Goal: Task Accomplishment & Management: Use online tool/utility

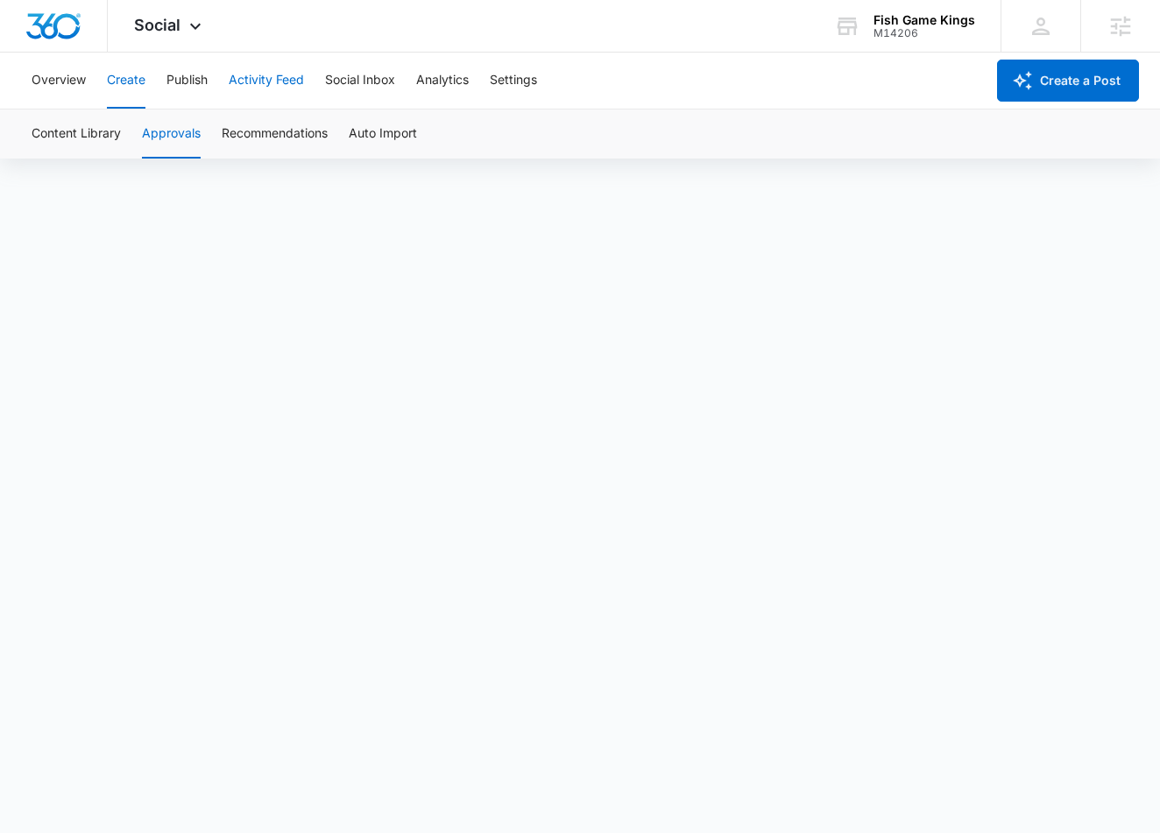
click at [264, 82] on button "Activity Feed" at bounding box center [266, 81] width 75 height 56
click at [142, 85] on button "Create" at bounding box center [126, 81] width 39 height 56
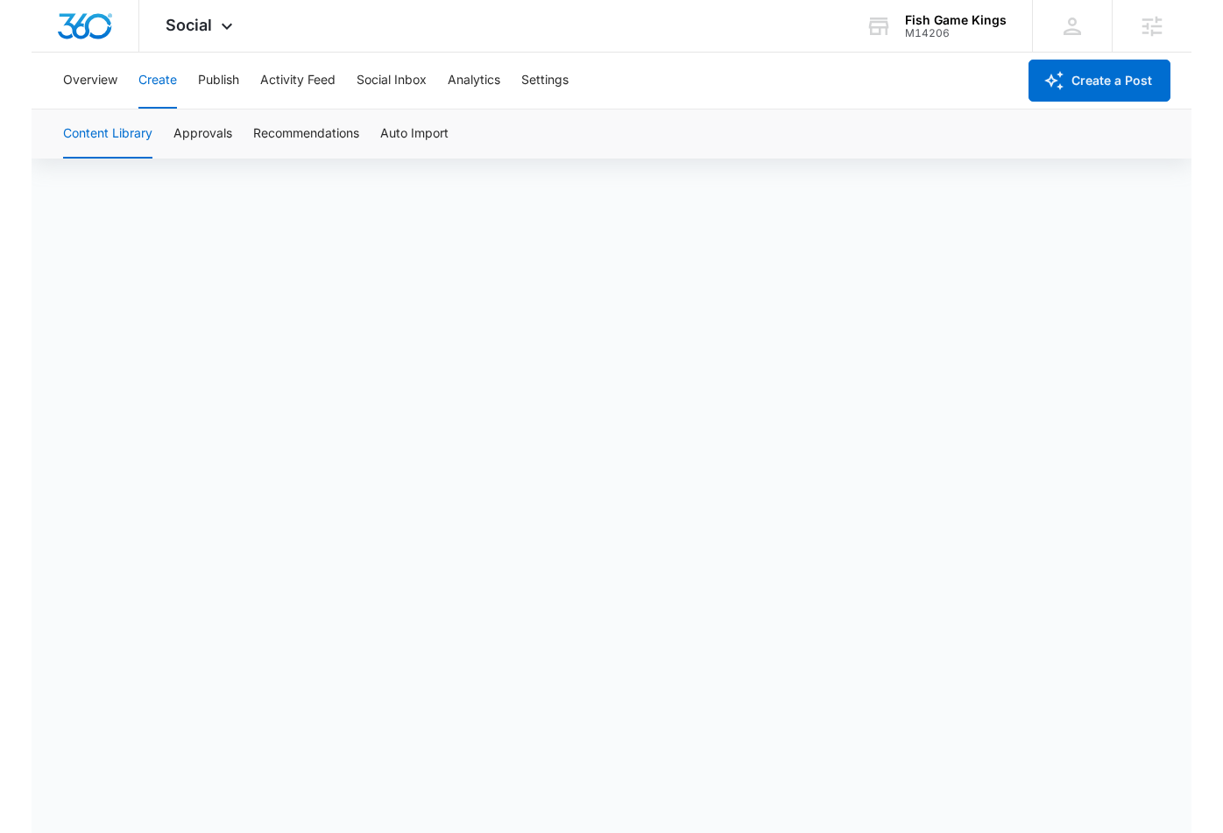
scroll to position [12, 0]
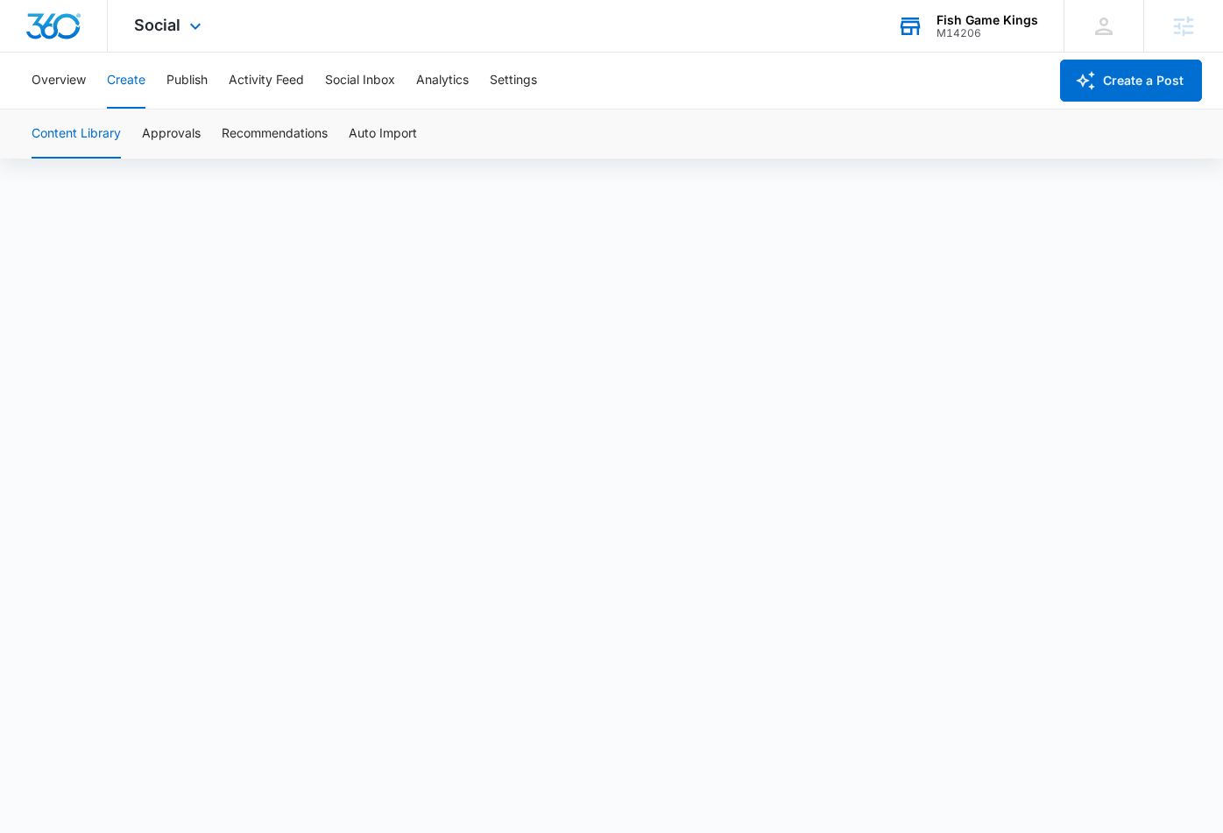
click at [972, 27] on div "M14206" at bounding box center [988, 33] width 102 height 12
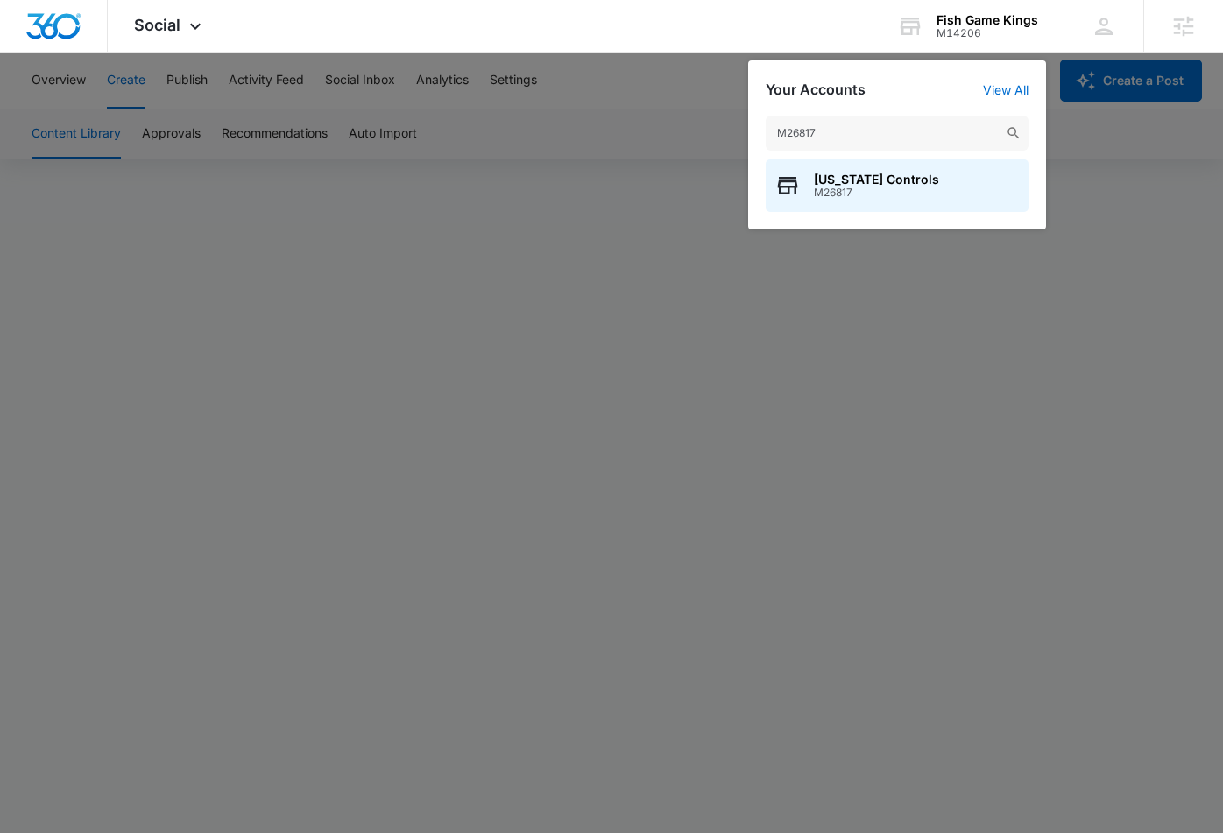
type input "M26817"
click at [904, 193] on span "M26817" at bounding box center [876, 193] width 125 height 12
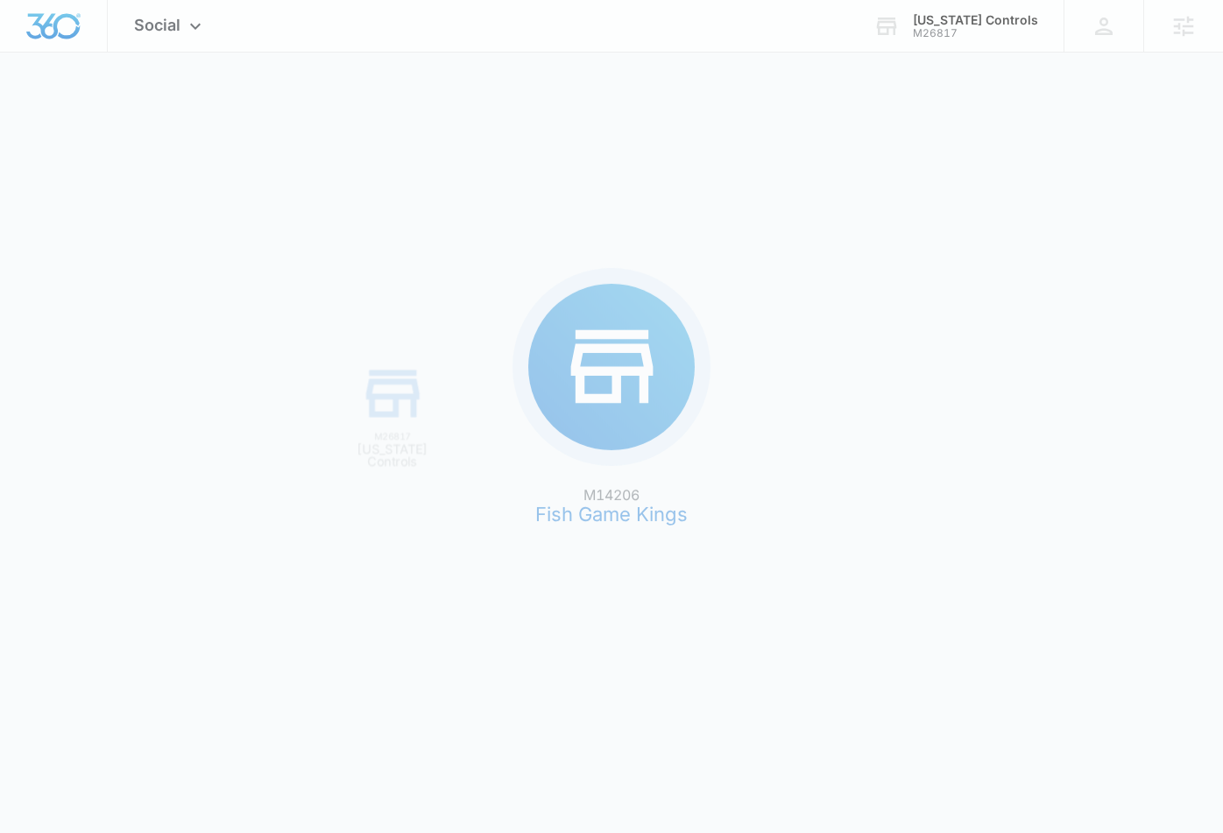
scroll to position [0, 0]
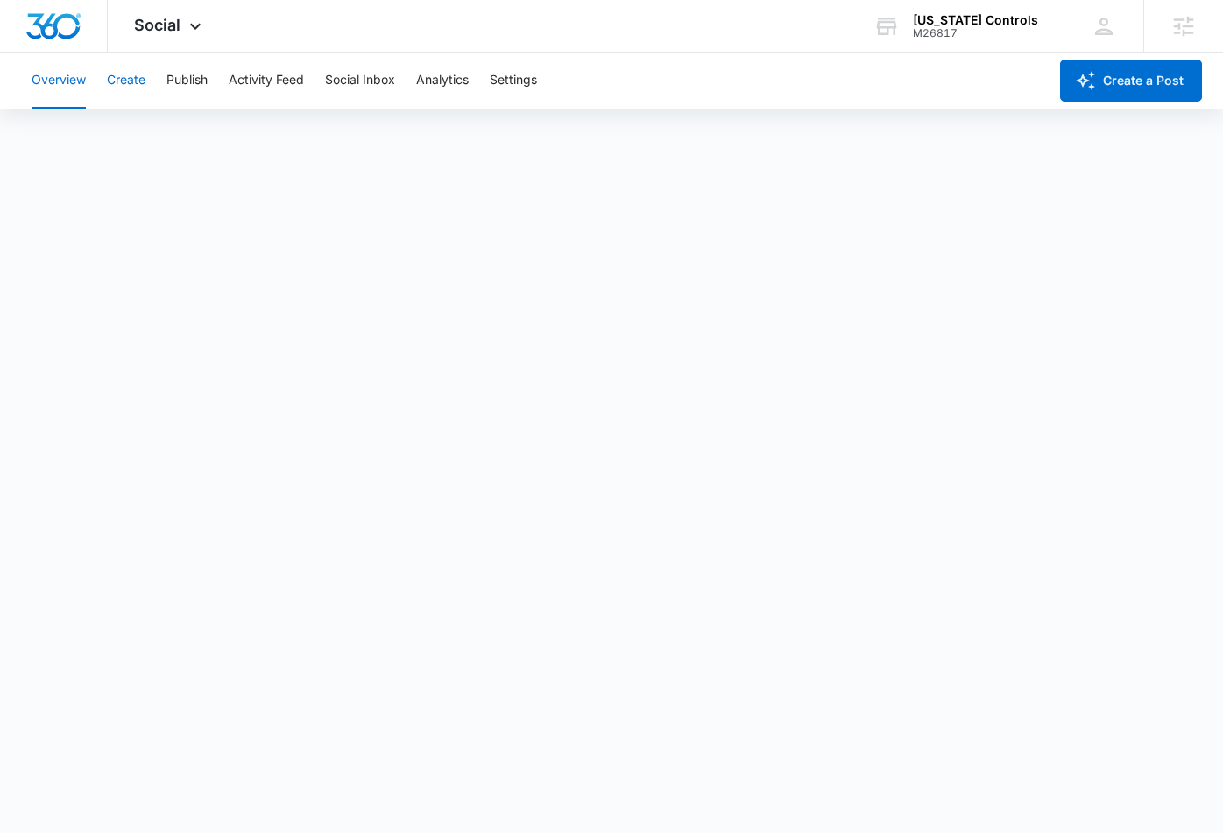
click at [138, 86] on button "Create" at bounding box center [126, 81] width 39 height 56
click at [180, 124] on button "Approvals" at bounding box center [171, 134] width 59 height 49
click at [978, 25] on div "[US_STATE] Controls" at bounding box center [975, 20] width 125 height 14
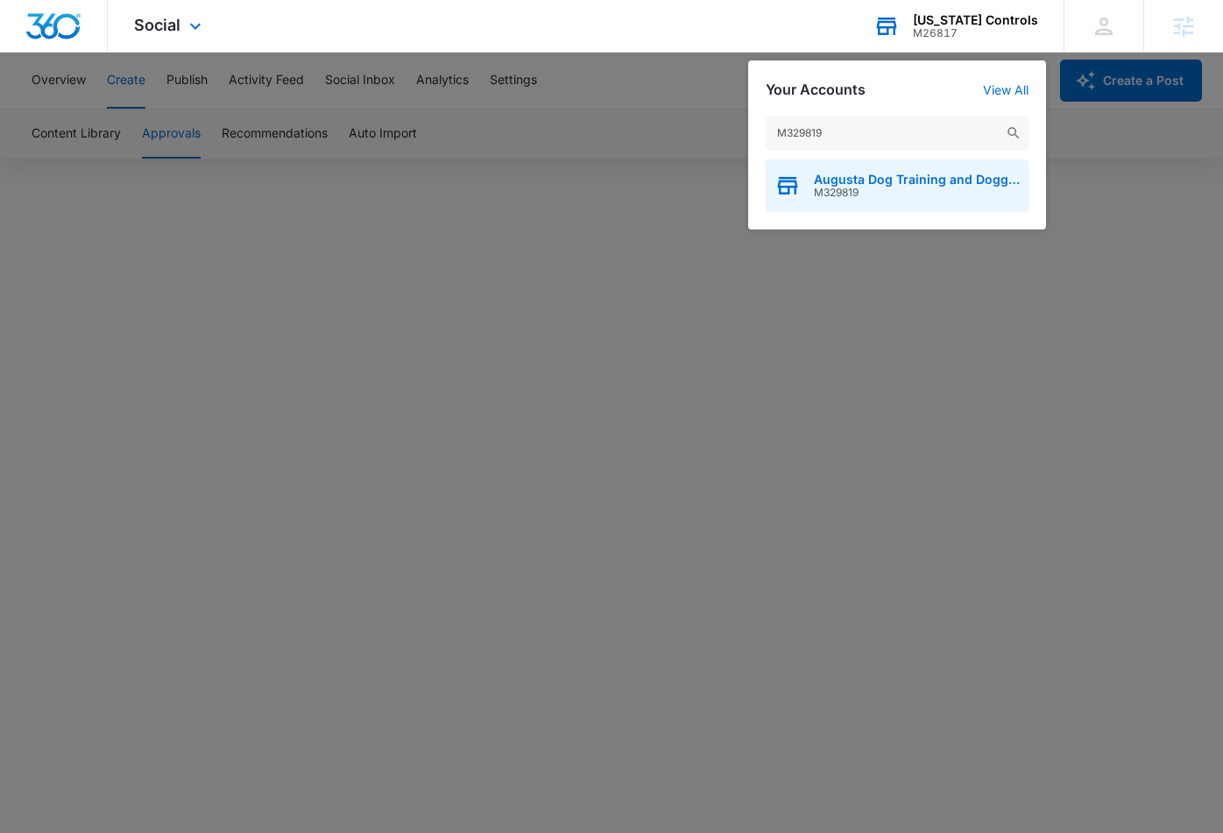
type input "M329819"
click at [839, 185] on span "Augusta Dog Training and Doggy Daycare" at bounding box center [917, 180] width 206 height 14
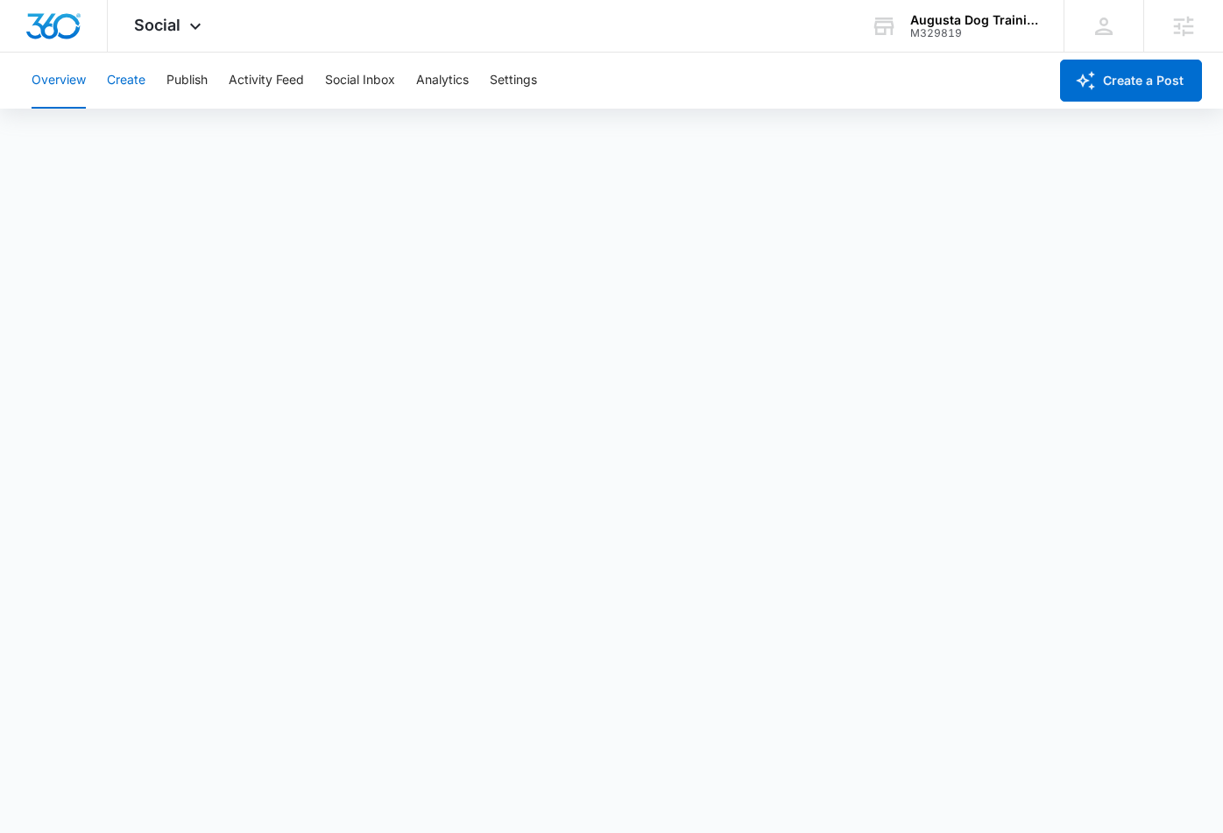
click at [129, 82] on button "Create" at bounding box center [126, 81] width 39 height 56
